Goal: Transaction & Acquisition: Purchase product/service

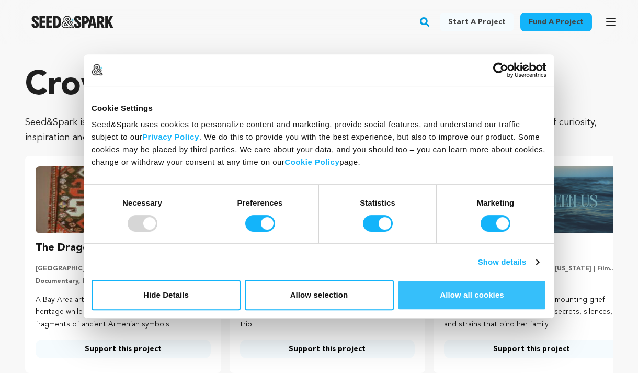
click at [490, 302] on button "Allow all cookies" at bounding box center [471, 295] width 149 height 30
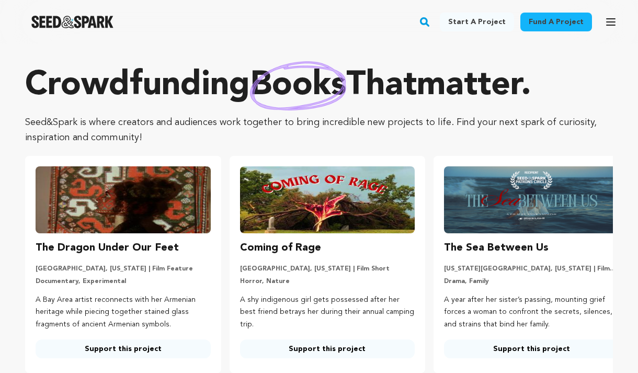
click at [569, 24] on link "Fund a project" at bounding box center [556, 22] width 72 height 19
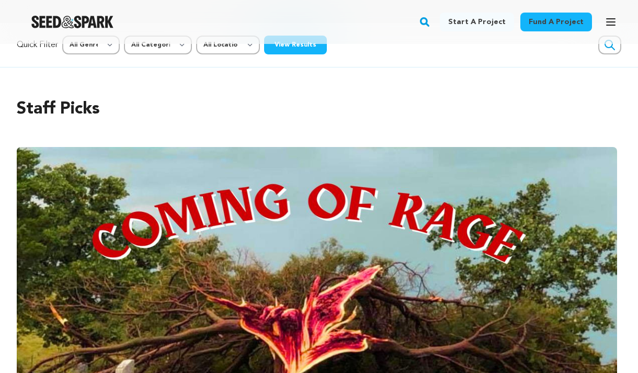
scroll to position [18, 0]
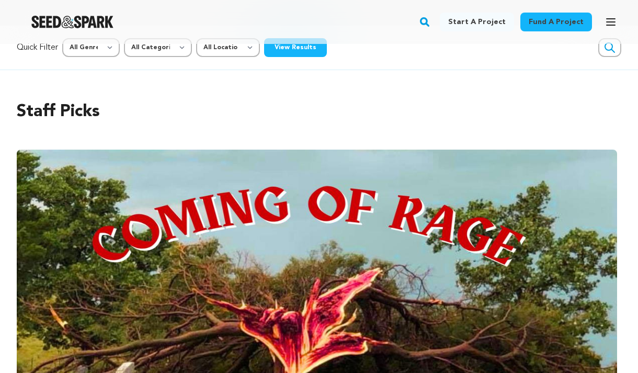
click at [610, 26] on icon "button" at bounding box center [610, 22] width 13 height 13
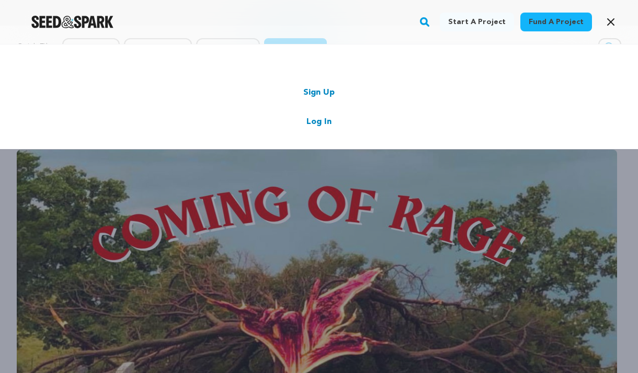
click at [331, 121] on div "Sign Up Log In" at bounding box center [318, 107] width 575 height 42
click at [317, 121] on link "Log In" at bounding box center [318, 122] width 25 height 13
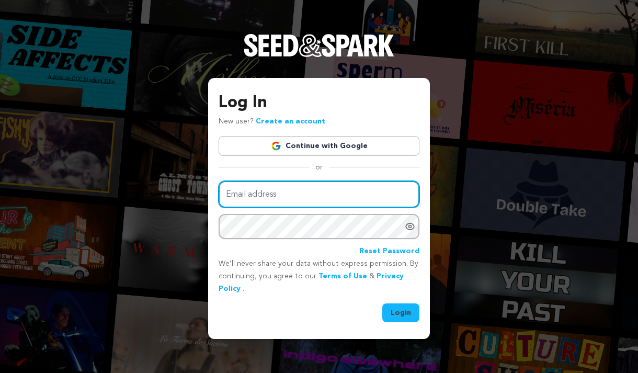
click at [260, 199] on input "Email address" at bounding box center [319, 194] width 201 height 27
type input "alethia333@protonmail.com"
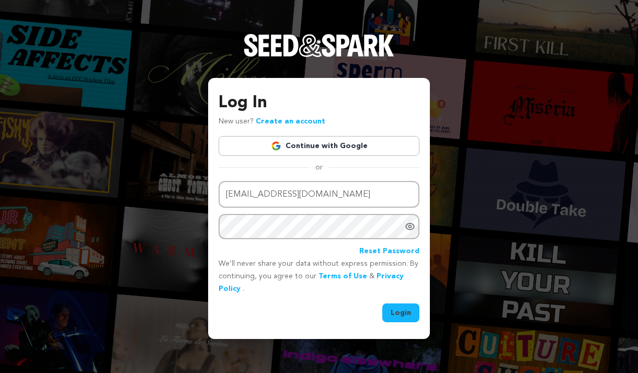
click at [401, 306] on button "Login" at bounding box center [400, 312] width 37 height 19
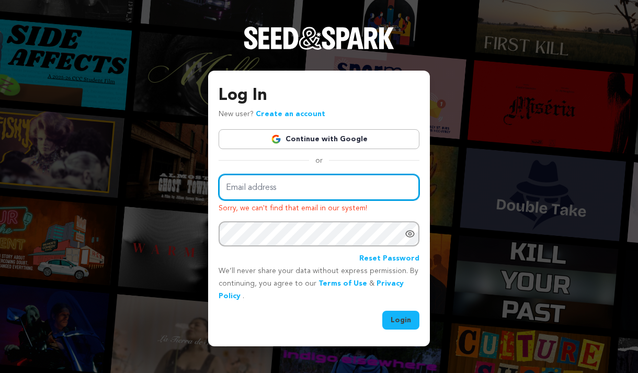
click at [299, 189] on input "Email address" at bounding box center [319, 187] width 201 height 27
type input "aletheia333@protonmail.com"
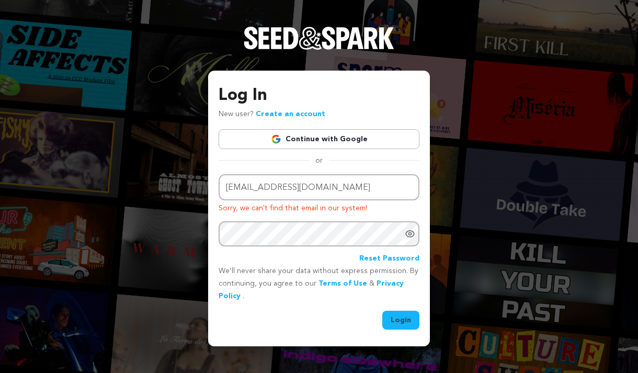
click at [406, 317] on button "Login" at bounding box center [400, 320] width 37 height 19
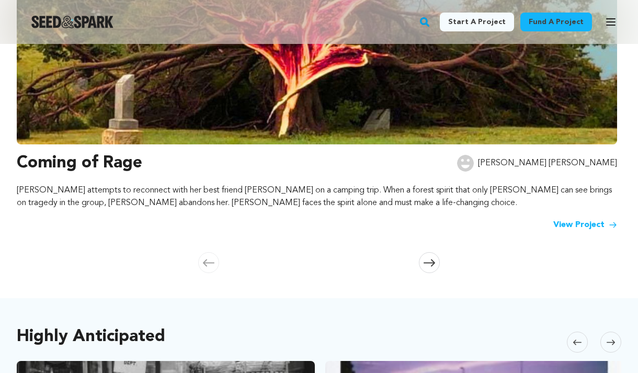
scroll to position [306, 0]
click at [568, 224] on link "View Project" at bounding box center [585, 225] width 64 height 13
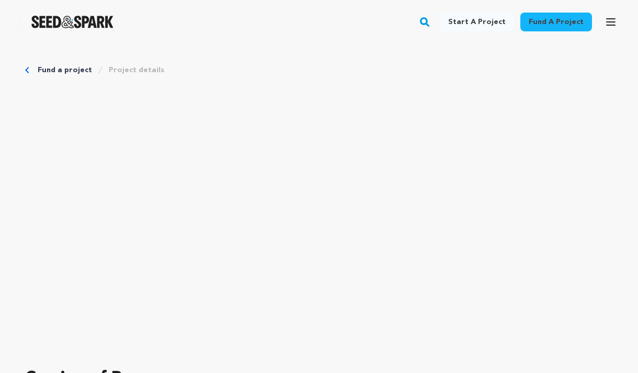
click at [54, 69] on link "Fund a project" at bounding box center [65, 70] width 54 height 10
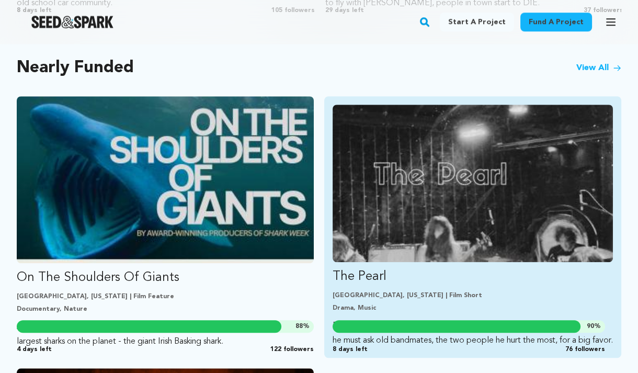
scroll to position [911, 0]
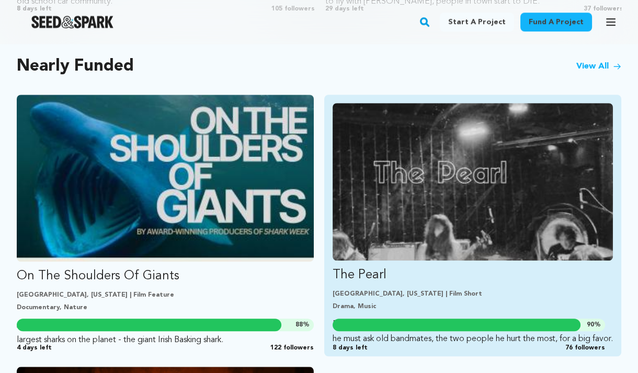
click at [506, 197] on img "Fund The Pearl" at bounding box center [473, 181] width 280 height 157
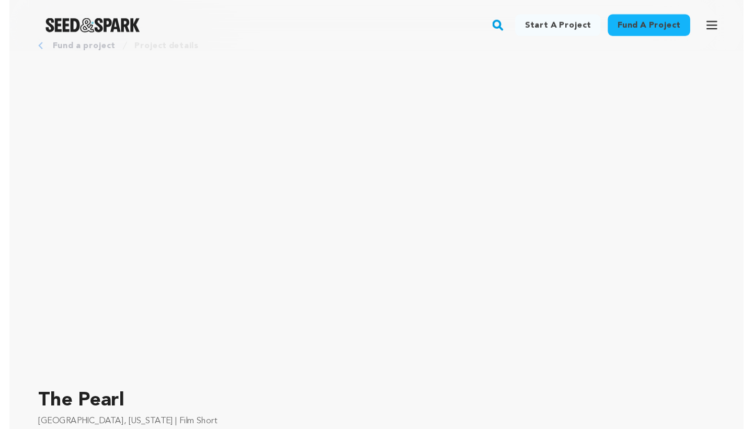
scroll to position [1, 0]
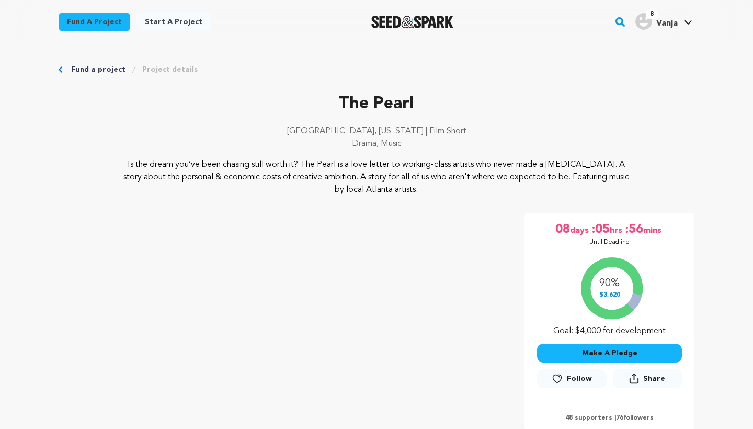
click at [98, 69] on link "Fund a project" at bounding box center [98, 69] width 54 height 10
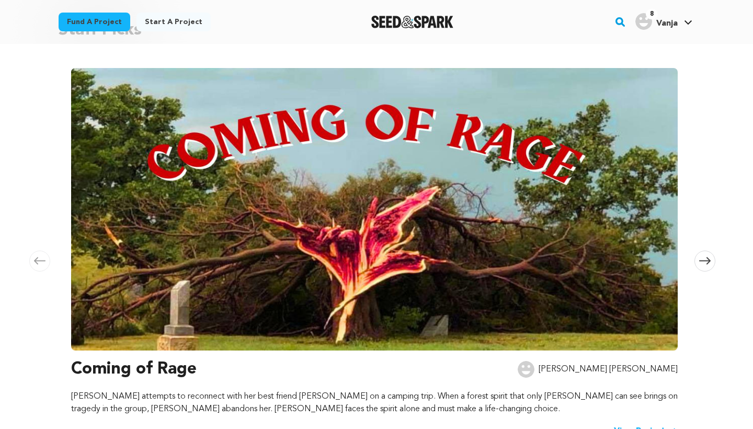
scroll to position [108, 0]
click at [417, 186] on img at bounding box center [374, 209] width 606 height 282
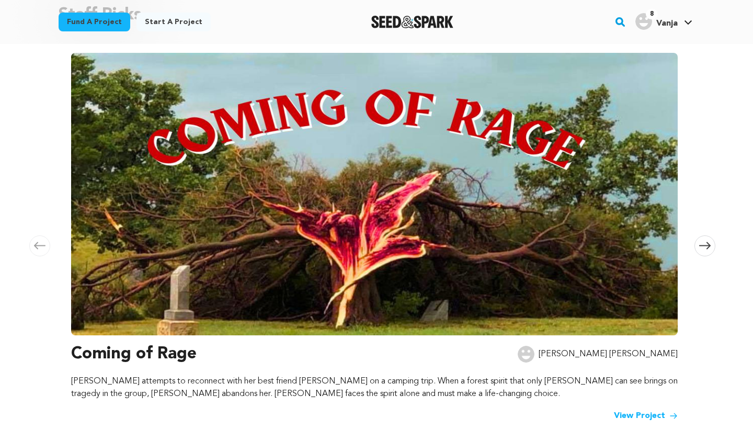
scroll to position [123, 0]
click at [702, 247] on icon at bounding box center [705, 246] width 12 height 8
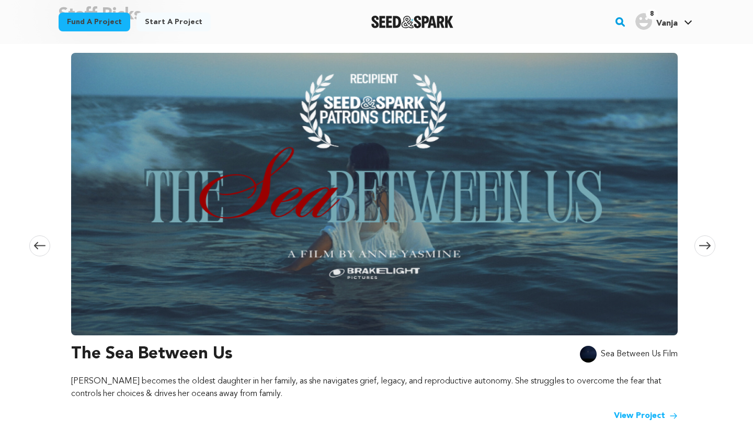
click at [706, 246] on icon at bounding box center [705, 245] width 12 height 7
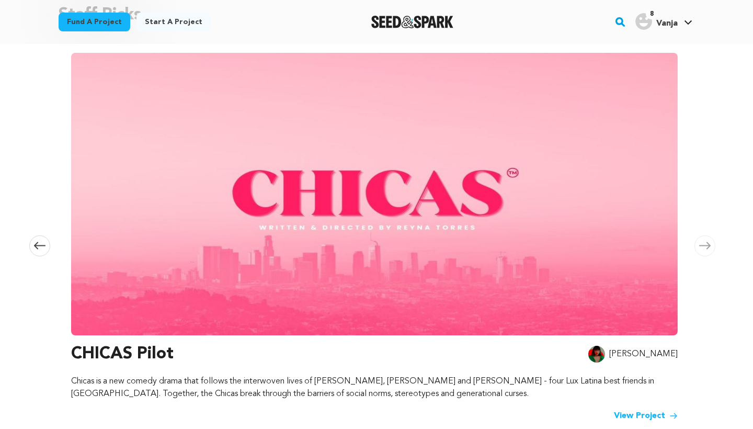
click at [706, 246] on icon at bounding box center [705, 245] width 12 height 7
click at [704, 244] on icon at bounding box center [705, 246] width 12 height 8
click at [74, 23] on link "Fund a project" at bounding box center [95, 22] width 72 height 19
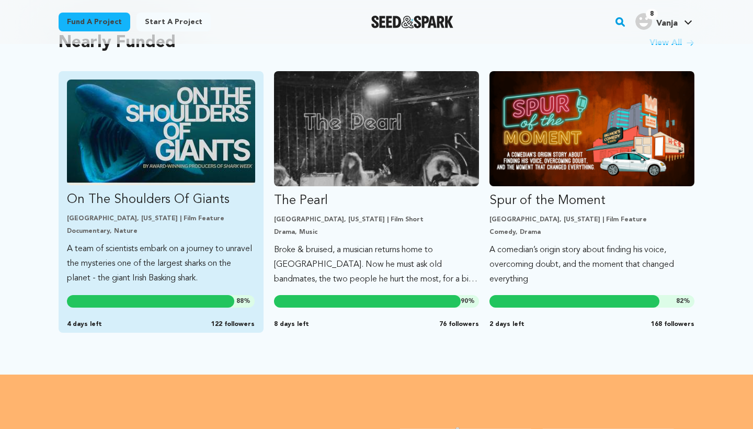
scroll to position [904, 0]
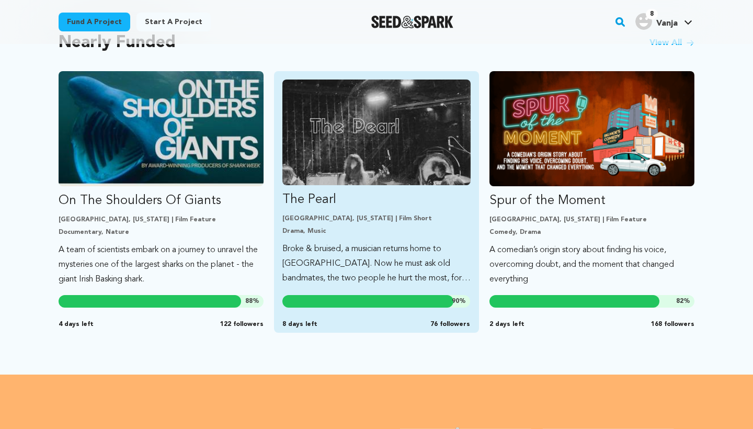
click at [418, 129] on img "Fund The Pearl" at bounding box center [376, 132] width 188 height 106
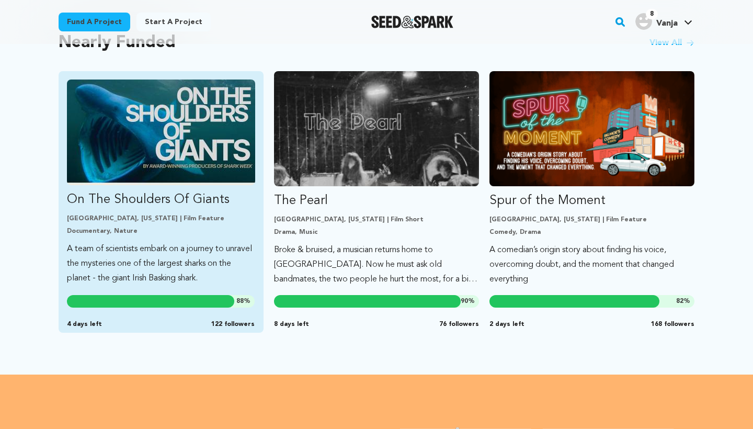
click at [194, 153] on img "Fund On The Shoulders Of Giants" at bounding box center [161, 132] width 188 height 106
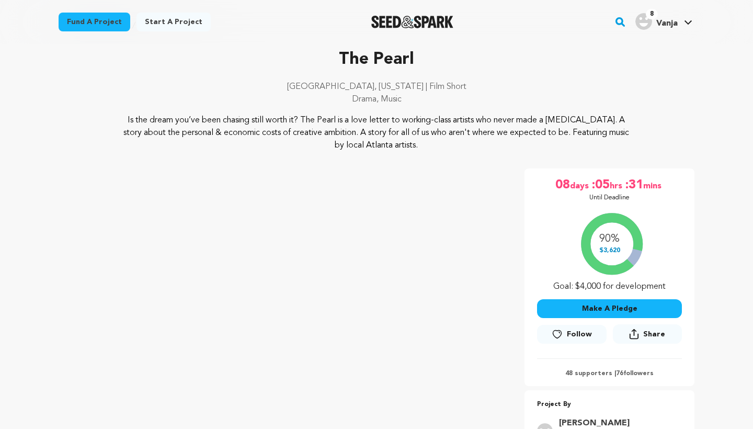
scroll to position [45, 0]
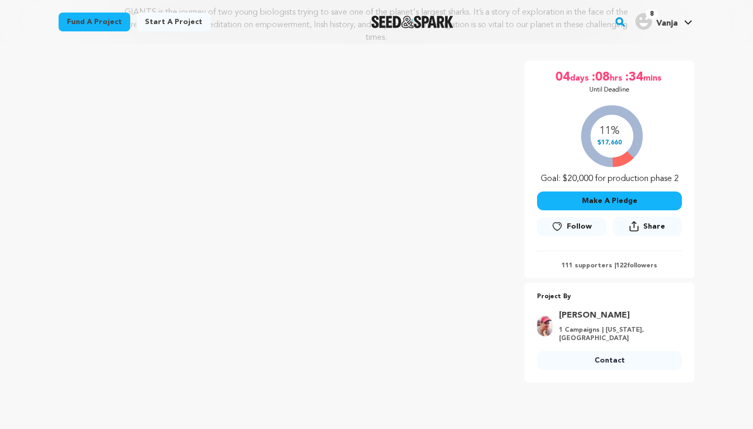
scroll to position [156, 0]
